Goal: Check status: Check status

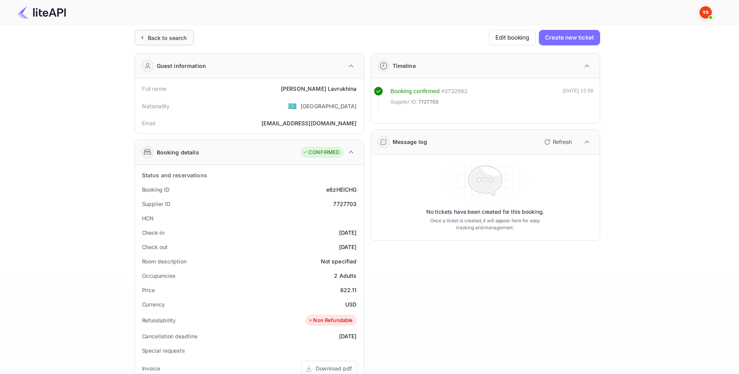
click at [163, 37] on div "Back to search" at bounding box center [167, 38] width 39 height 8
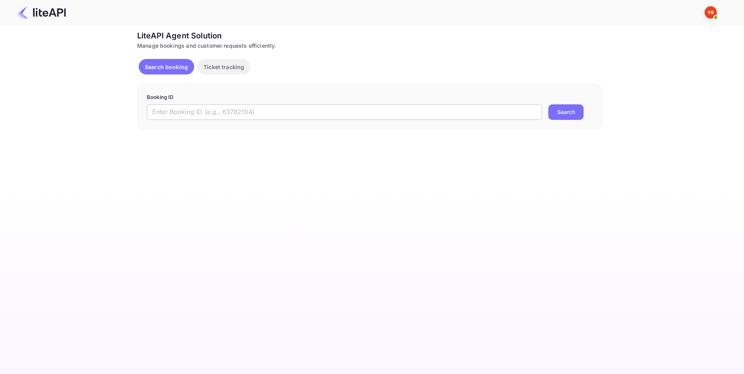
click at [202, 111] on input "text" at bounding box center [345, 112] width 396 height 16
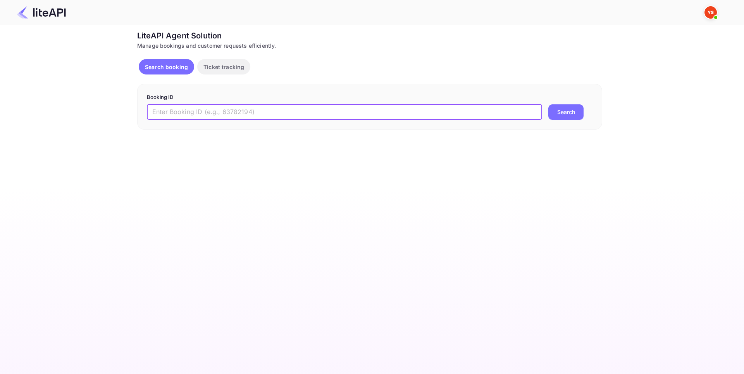
paste input "8906306"
type input "8906306"
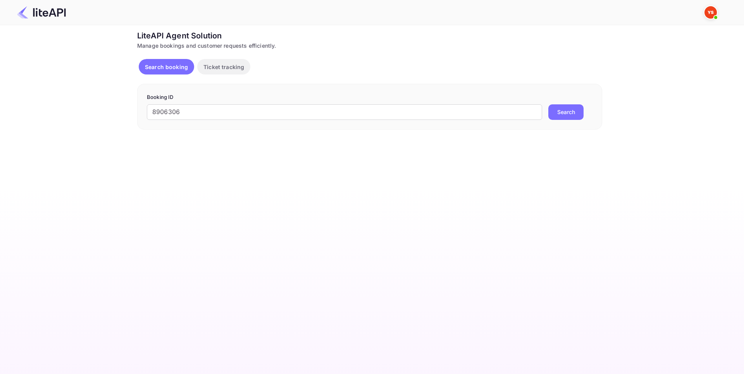
click at [570, 109] on button "Search" at bounding box center [566, 112] width 35 height 16
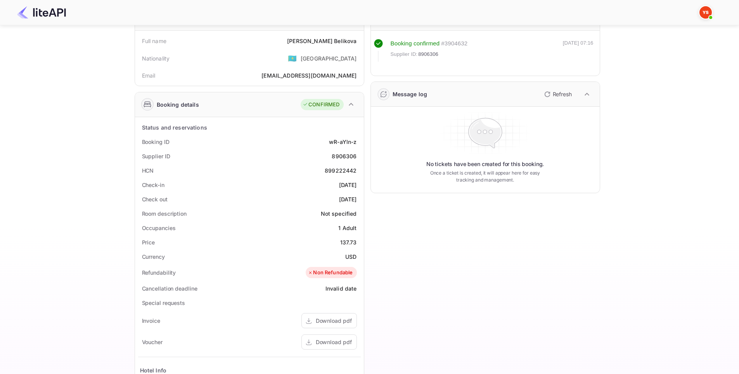
scroll to position [116, 0]
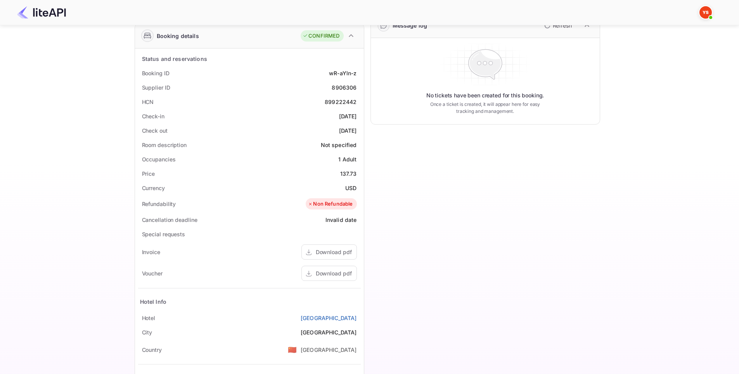
click at [430, 334] on div "Timeline Booking confirmed # 3904632 Supplier ID: 8906306 [DATE] 07:16 Message …" at bounding box center [482, 185] width 236 height 508
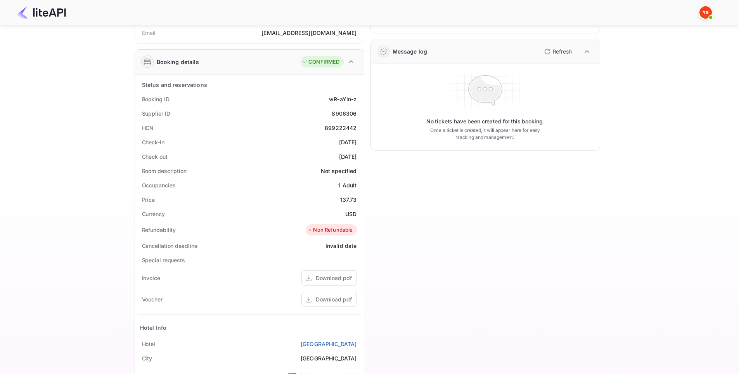
scroll to position [190, 0]
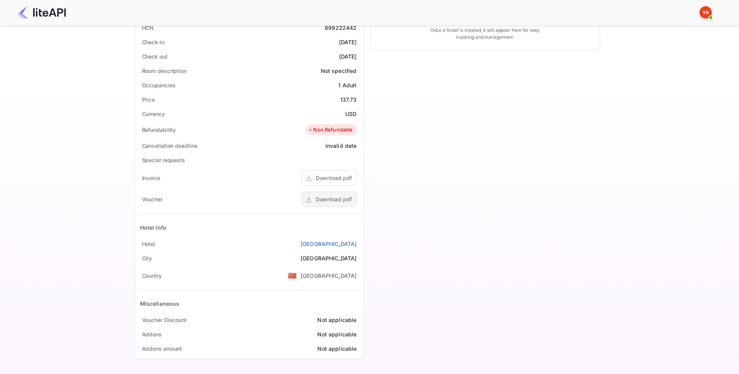
click at [331, 202] on div "Download pdf" at bounding box center [334, 199] width 36 height 8
